Goal: Information Seeking & Learning: Find specific fact

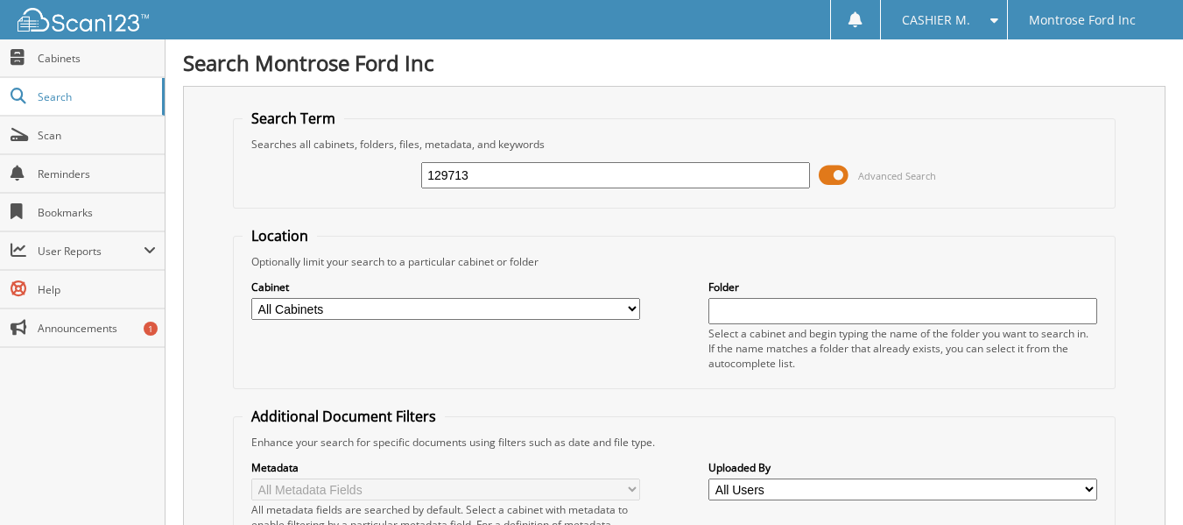
type input "129713"
click at [521, 183] on input "129713" at bounding box center [615, 175] width 389 height 26
type input "129714"
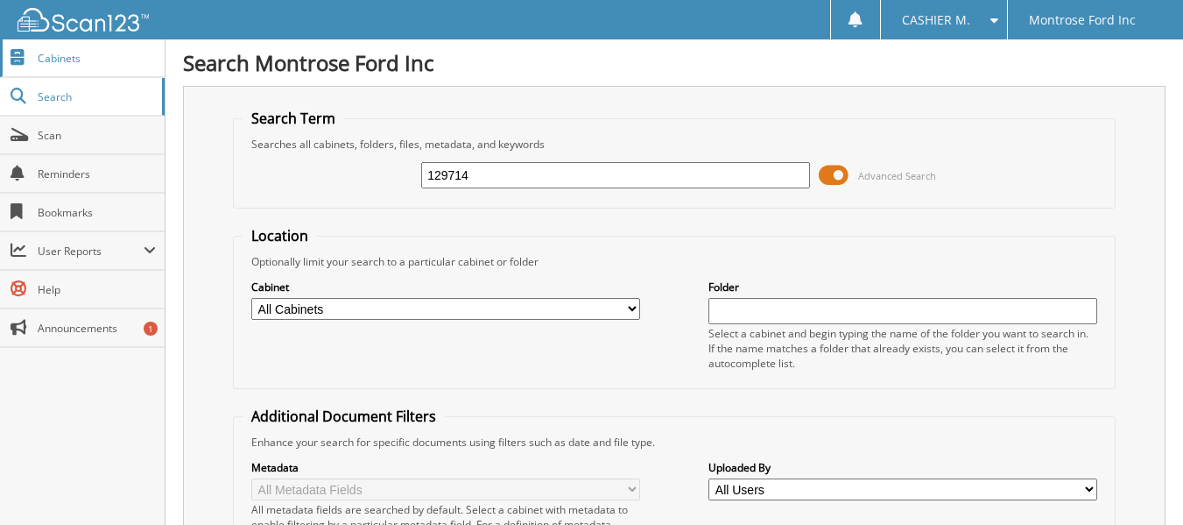
click at [75, 59] on span "Cabinets" at bounding box center [97, 58] width 118 height 15
type input "129713"
click at [469, 176] on input "129713" at bounding box center [615, 175] width 389 height 26
type input "129714"
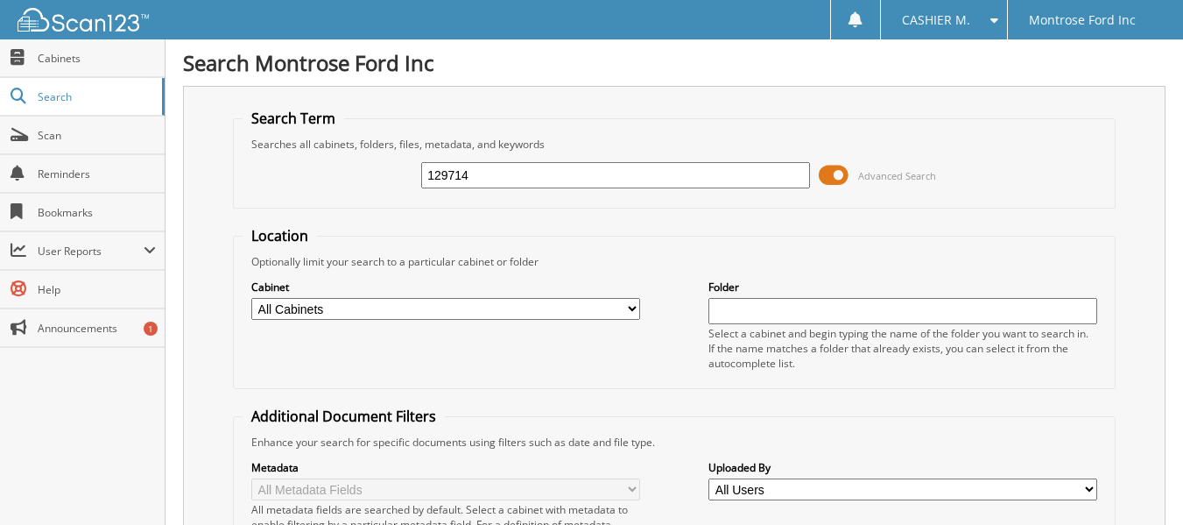
click at [99, 65] on span "Cabinets" at bounding box center [97, 58] width 118 height 15
